Goal: Find specific page/section: Find specific page/section

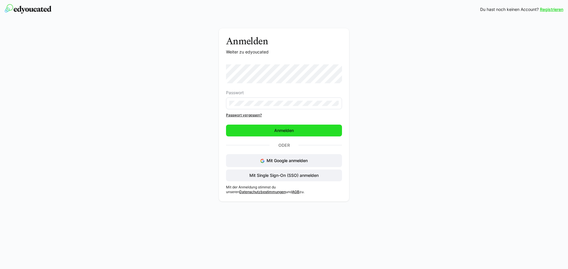
click at [293, 135] on span "Anmelden" at bounding box center [284, 131] width 116 height 12
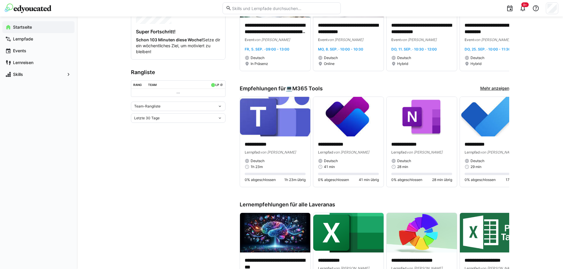
scroll to position [177, 0]
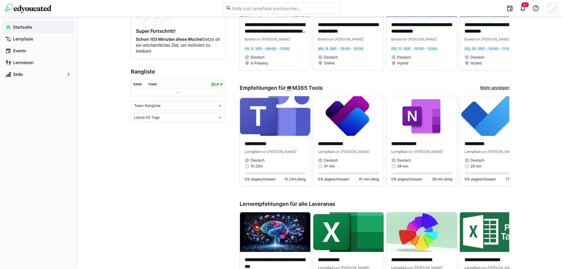
click at [220, 107] on eds-icon at bounding box center [220, 106] width 5 height 5
click at [219, 114] on div "Letzte 30 Tage" at bounding box center [178, 117] width 95 height 9
click at [217, 117] on div "Letzte 30 Tage" at bounding box center [175, 118] width 83 height 4
click at [217, 106] on div "Team-Rangliste" at bounding box center [175, 106] width 83 height 4
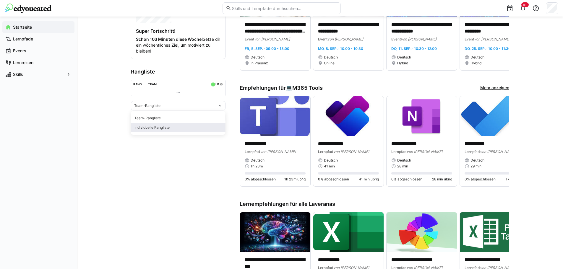
click at [166, 127] on div "Individuelle Rangliste" at bounding box center [179, 127] width 88 height 5
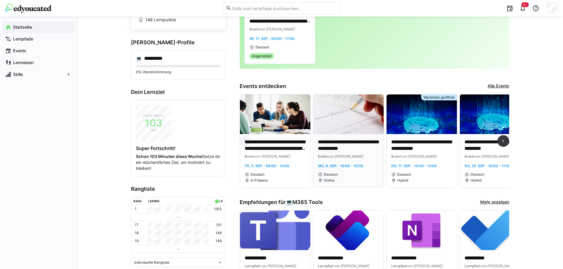
scroll to position [0, 0]
